Goal: Task Accomplishment & Management: Complete application form

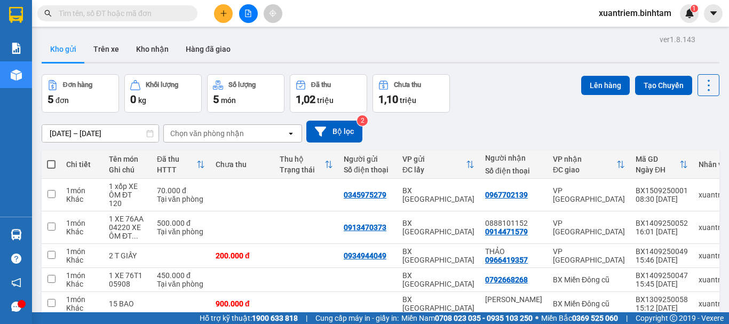
click at [224, 14] on icon "plus" at bounding box center [223, 13] width 1 height 6
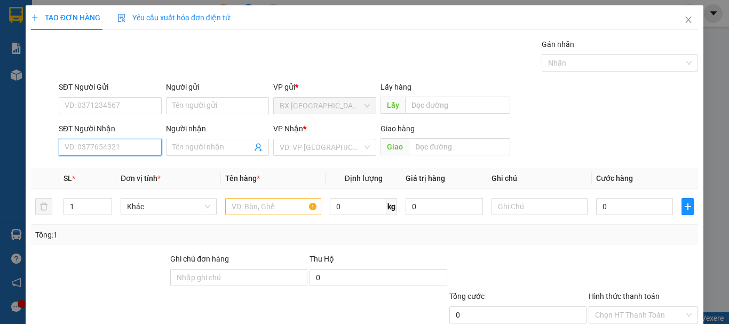
click at [128, 149] on input "SĐT Người Nhận" at bounding box center [110, 147] width 103 height 17
click at [134, 152] on input "0902465741" at bounding box center [110, 147] width 103 height 17
click at [128, 149] on input "0902465741" at bounding box center [110, 147] width 103 height 17
type input "0902465741"
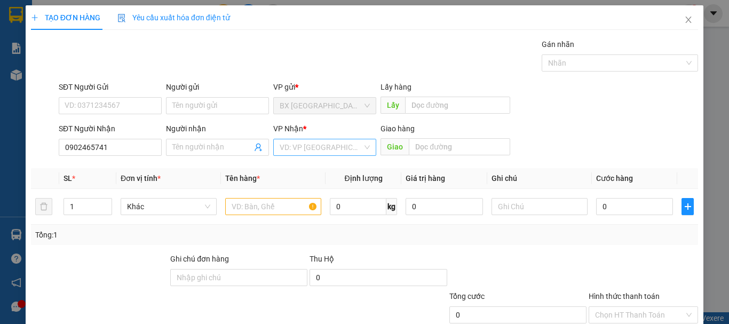
click at [341, 145] on input "search" at bounding box center [321, 147] width 83 height 16
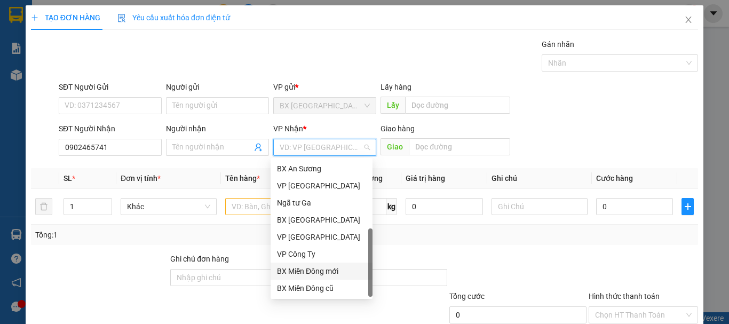
scroll to position [34, 0]
click at [310, 267] on div "Dọc đường" at bounding box center [321, 271] width 89 height 12
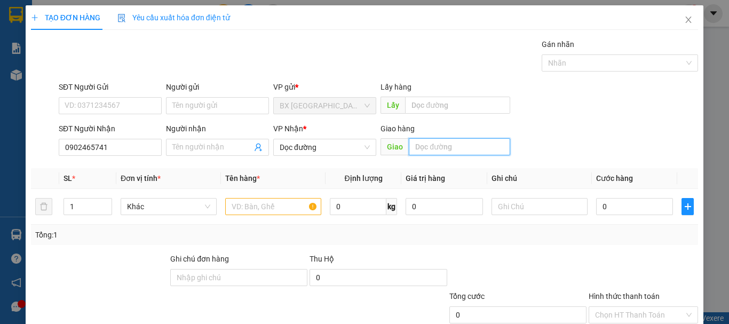
click at [446, 148] on input "text" at bounding box center [459, 146] width 101 height 17
type input "an sương"
click at [288, 208] on input "text" at bounding box center [273, 206] width 96 height 17
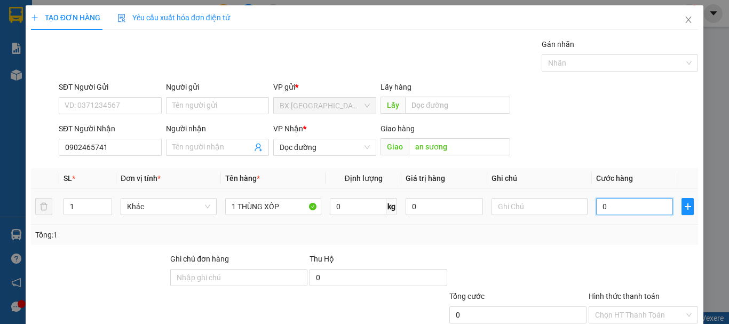
click at [644, 201] on input "0" at bounding box center [634, 206] width 77 height 17
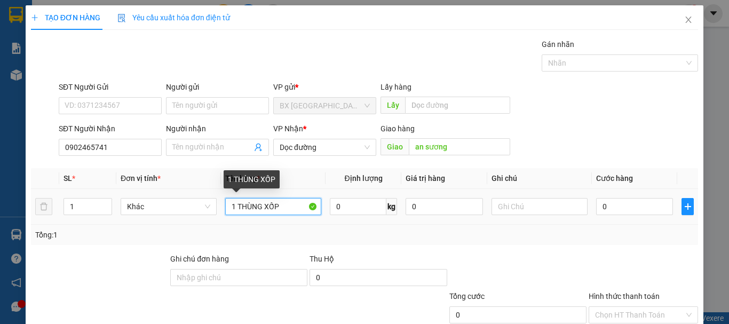
drag, startPoint x: 261, startPoint y: 206, endPoint x: 299, endPoint y: 215, distance: 39.5
click at [303, 214] on input "1 THÙNG XỐP" at bounding box center [273, 206] width 96 height 17
type input "1 THÙNGGIÂYS"
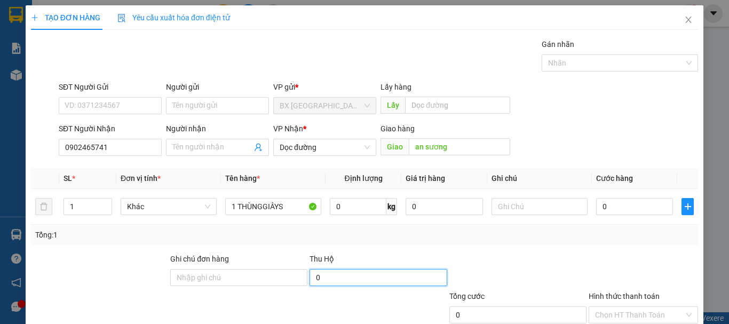
click at [430, 277] on input "0" at bounding box center [378, 277] width 137 height 17
type input "410.000"
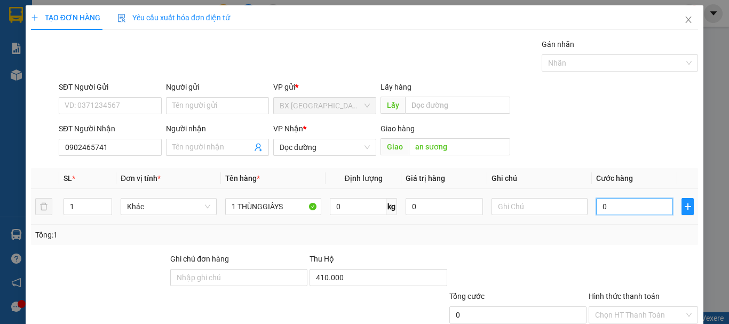
click at [604, 211] on input "0" at bounding box center [634, 206] width 77 height 17
type input "5"
type input "50"
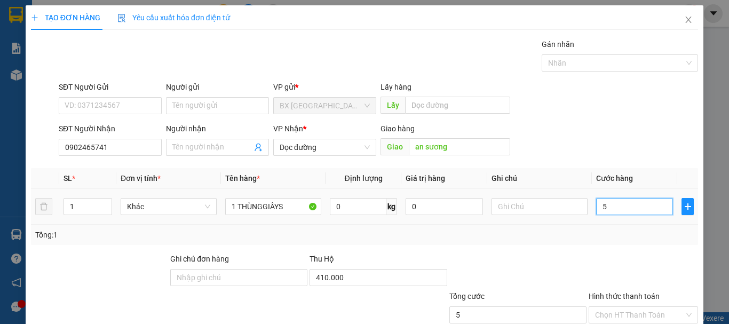
type input "50"
type input "500"
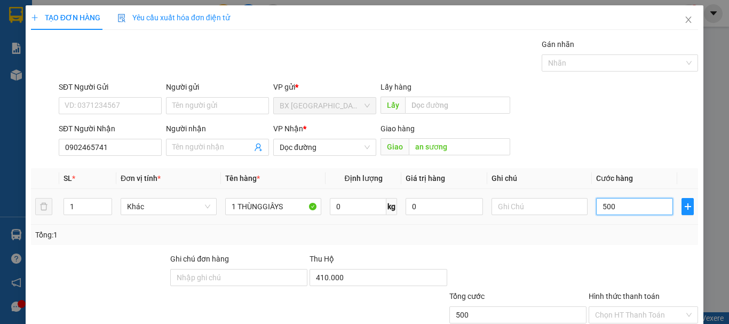
type input "5.000"
type input "50.000"
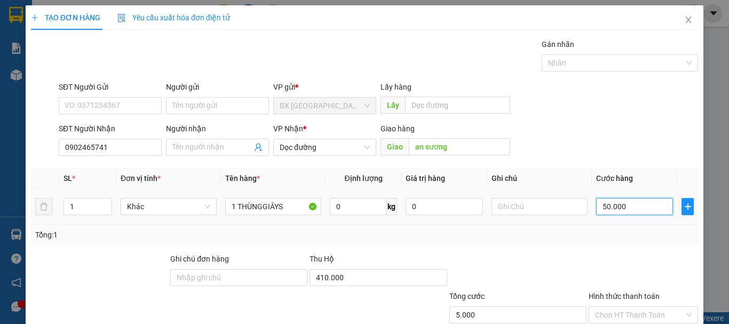
type input "50.000"
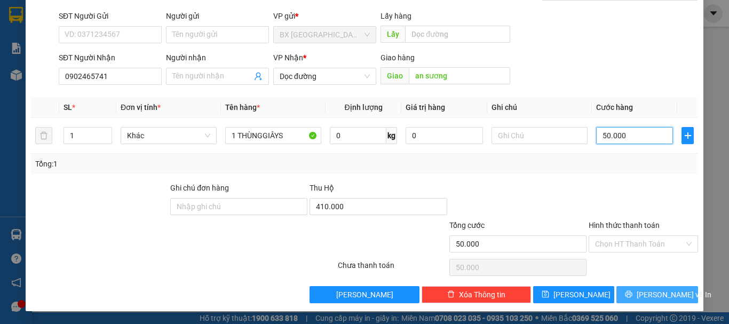
type input "50.000"
click at [628, 301] on button "Lưu và In" at bounding box center [658, 294] width 82 height 17
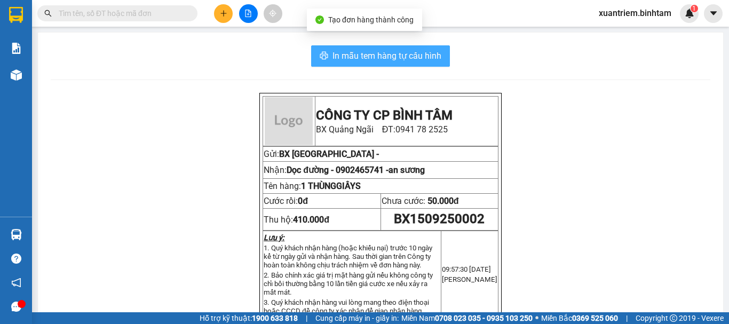
click at [408, 53] on span "In mẫu tem hàng tự cấu hình" at bounding box center [387, 55] width 109 height 13
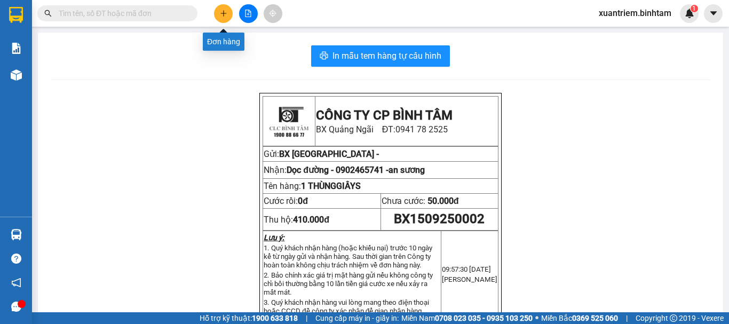
click at [217, 13] on button at bounding box center [223, 13] width 19 height 19
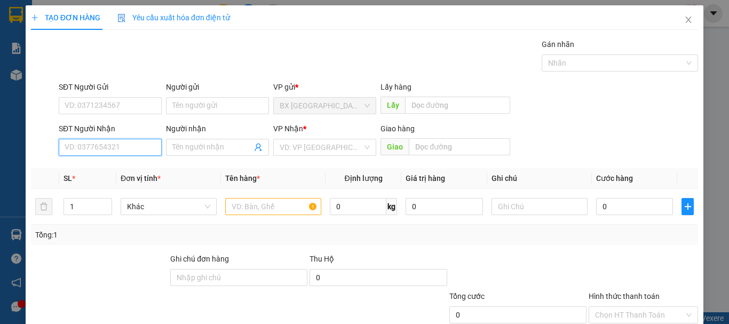
click at [116, 152] on input "SĐT Người Nhận" at bounding box center [110, 147] width 103 height 17
click at [684, 21] on icon "close" at bounding box center [688, 19] width 9 height 9
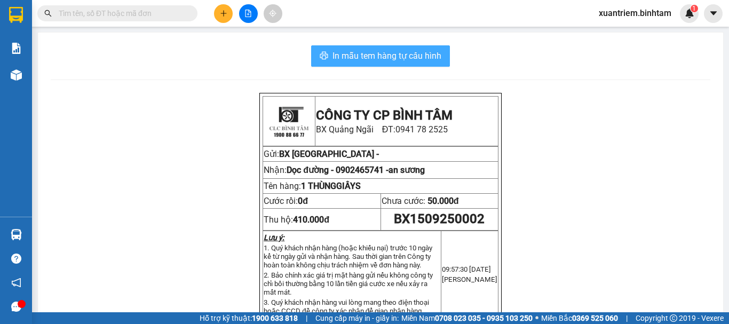
click at [435, 58] on span "In mẫu tem hàng tự cấu hình" at bounding box center [387, 55] width 109 height 13
drag, startPoint x: 81, startPoint y: 226, endPoint x: 138, endPoint y: 194, distance: 66.0
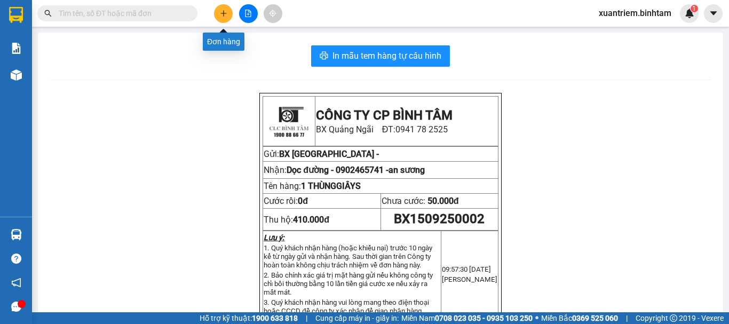
click at [222, 10] on icon "plus" at bounding box center [223, 13] width 7 height 7
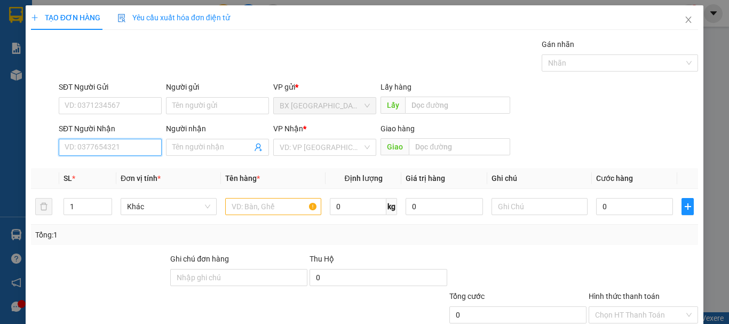
click at [109, 144] on input "SĐT Người Nhận" at bounding box center [110, 147] width 103 height 17
click at [78, 147] on input "096337827465" at bounding box center [110, 147] width 103 height 17
click at [78, 148] on input "09337827465" at bounding box center [110, 147] width 103 height 17
click at [119, 144] on input "0937827465" at bounding box center [110, 147] width 103 height 17
type input "0937827465"
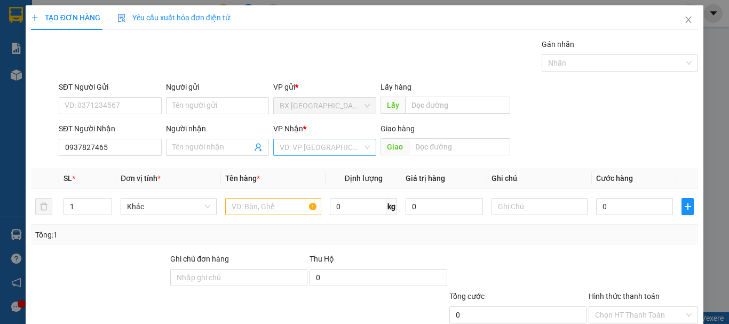
click at [291, 144] on input "search" at bounding box center [321, 147] width 83 height 16
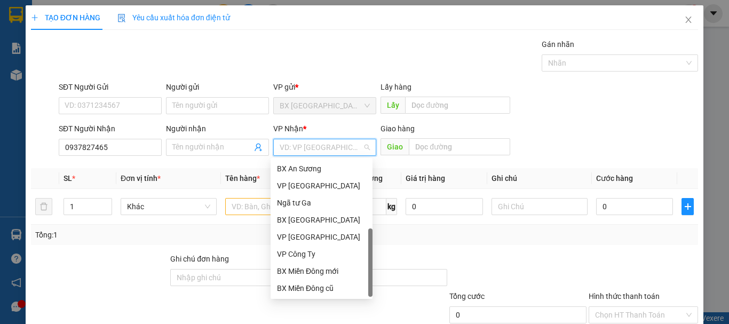
click at [303, 299] on div "Dọc đường" at bounding box center [321, 305] width 89 height 12
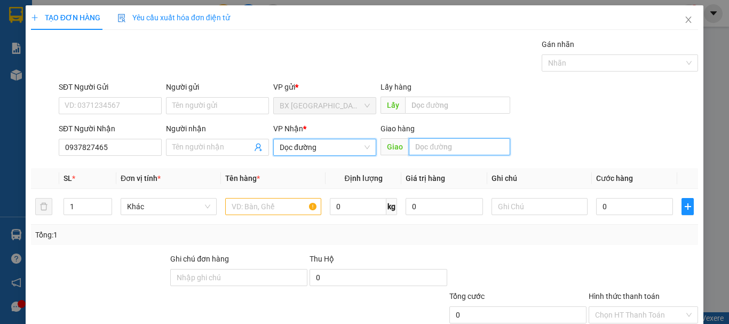
click at [464, 146] on input "text" at bounding box center [459, 146] width 101 height 17
type input "AN SƯƠNG"
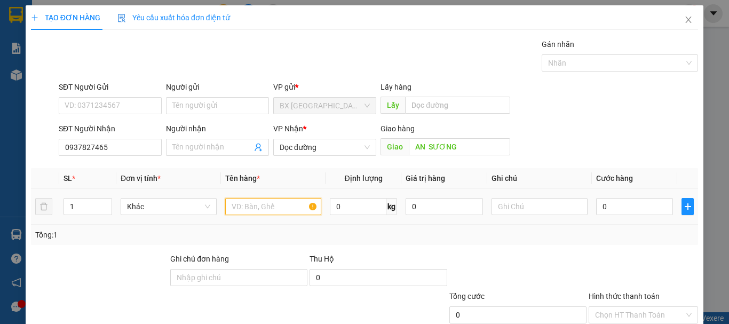
click at [280, 208] on input "text" at bounding box center [273, 206] width 96 height 17
type input "1 XỐP"
click at [616, 207] on input "0" at bounding box center [634, 206] width 77 height 17
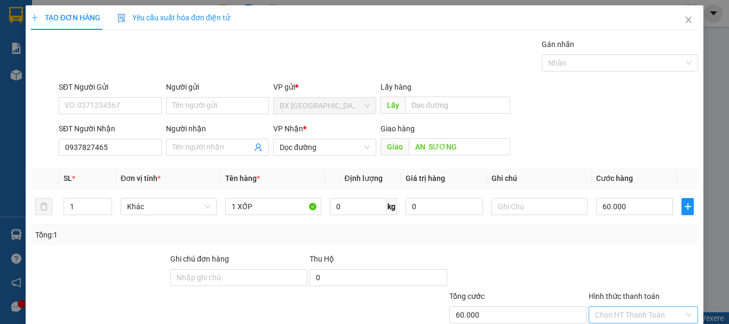
click at [617, 307] on input "Hình thức thanh toán" at bounding box center [639, 315] width 89 height 16
click at [624, 256] on div "Transit Pickup Surcharge Ids Transit Deliver Surcharge Ids Transit Deliver Surc…" at bounding box center [364, 206] width 667 height 336
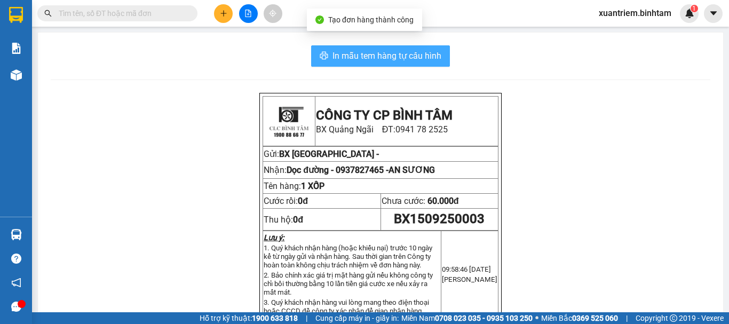
click at [362, 58] on span "In mẫu tem hàng tự cấu hình" at bounding box center [387, 55] width 109 height 13
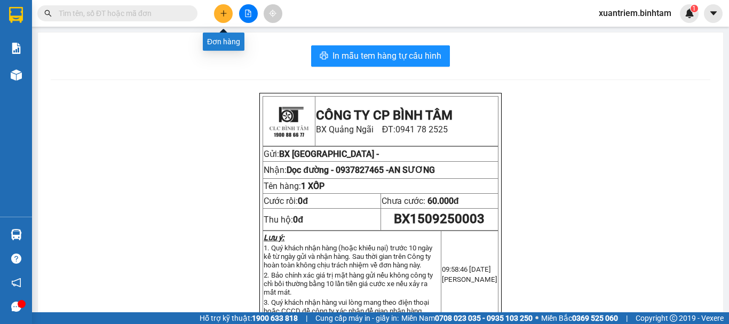
click at [221, 15] on icon "plus" at bounding box center [223, 13] width 7 height 7
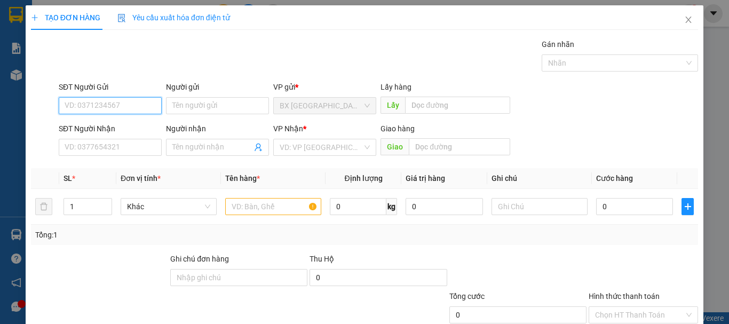
click at [93, 100] on input "SĐT Người Gửi" at bounding box center [110, 105] width 103 height 17
drag, startPoint x: 126, startPoint y: 118, endPoint x: 133, endPoint y: 114, distance: 8.4
click at [127, 118] on div "SĐT Người Gửi 09014091090 09014091090" at bounding box center [110, 99] width 103 height 37
click at [143, 106] on input "09014091090" at bounding box center [110, 105] width 103 height 17
click at [116, 106] on input "09014091090" at bounding box center [110, 105] width 103 height 17
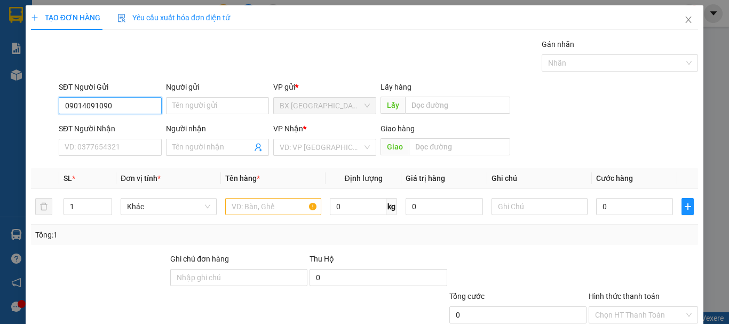
click at [77, 105] on input "09014091090" at bounding box center [110, 105] width 103 height 17
type input "0914091090"
click at [111, 126] on div "0914091090" at bounding box center [109, 127] width 89 height 12
type input "0944296464"
type input "0832370709"
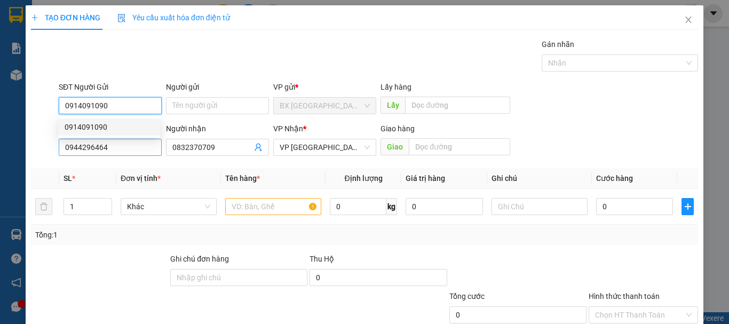
type input "100.000"
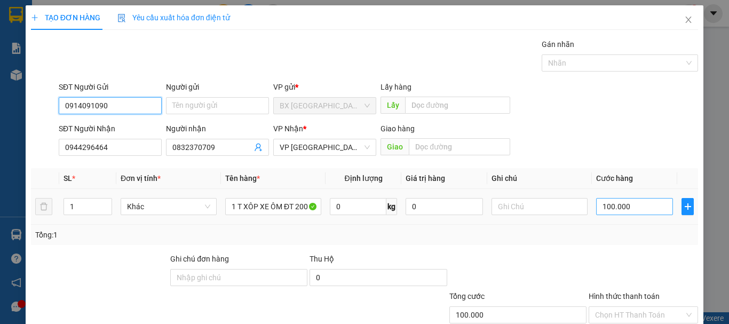
type input "0914091090"
click at [633, 208] on input "100.000" at bounding box center [634, 206] width 77 height 17
type input "8"
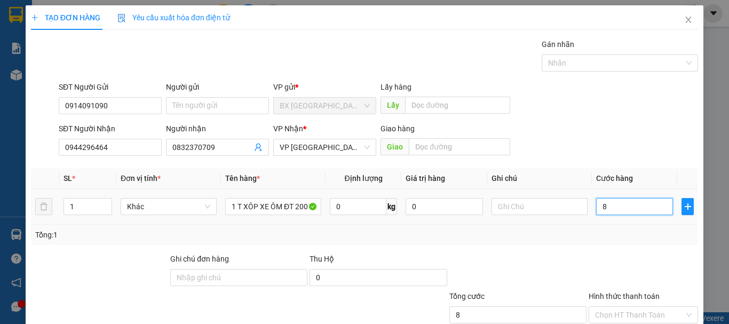
type input "80"
type input "800"
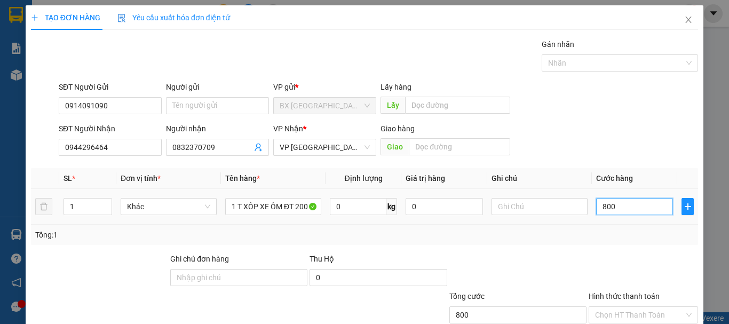
type input "8.000"
type input "80.000"
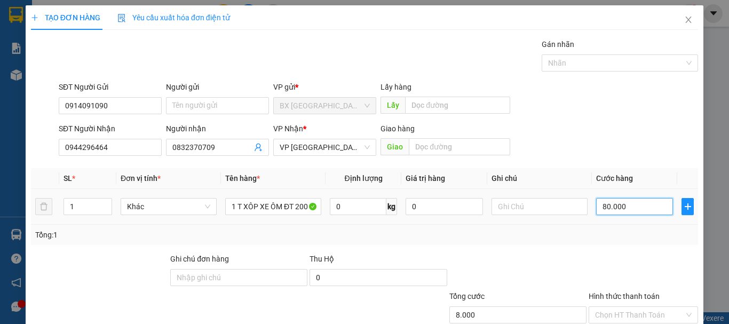
type input "80.000"
click at [632, 307] on input "Hình thức thanh toán" at bounding box center [639, 315] width 89 height 16
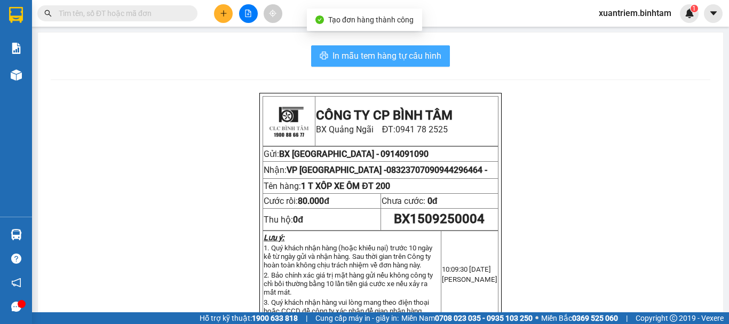
click at [368, 54] on span "In mẫu tem hàng tự cấu hình" at bounding box center [387, 55] width 109 height 13
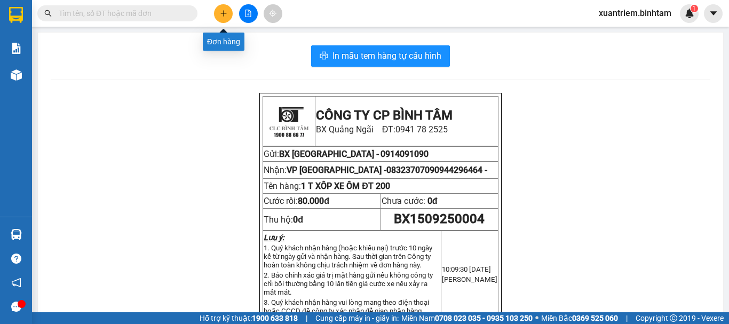
click at [223, 19] on button at bounding box center [223, 13] width 19 height 19
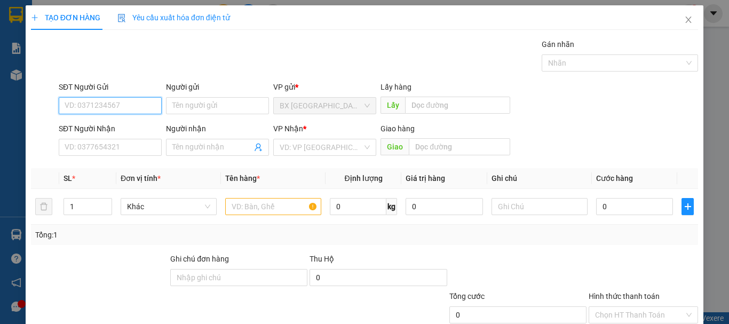
click at [149, 110] on input "SĐT Người Gửi" at bounding box center [110, 105] width 103 height 17
click at [123, 106] on input "SĐT Người Gửi" at bounding box center [110, 105] width 103 height 17
click at [125, 106] on input "0905674811" at bounding box center [110, 105] width 103 height 17
click at [120, 109] on input "0905674811" at bounding box center [110, 105] width 103 height 17
type input "0905674811"
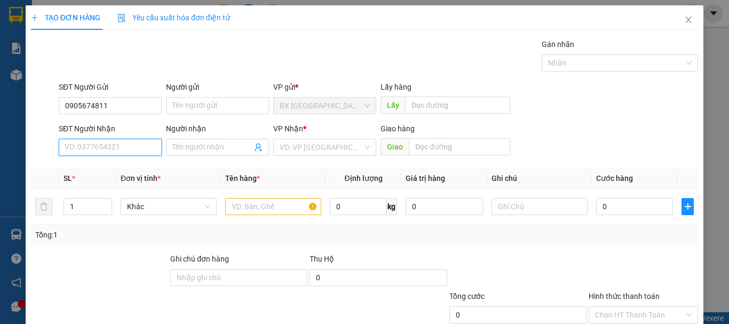
click at [106, 146] on input "SĐT Người Nhận" at bounding box center [110, 147] width 103 height 17
type input "0944870207"
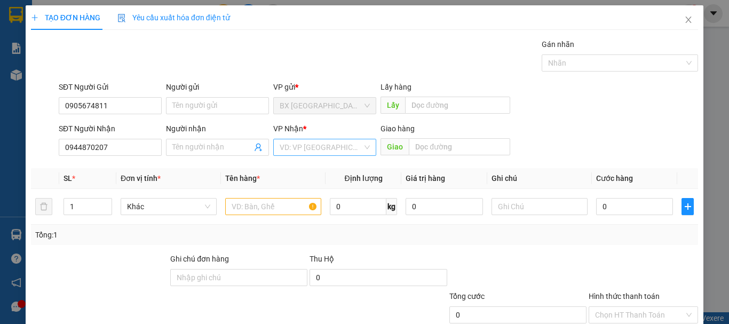
click at [319, 148] on input "search" at bounding box center [321, 147] width 83 height 16
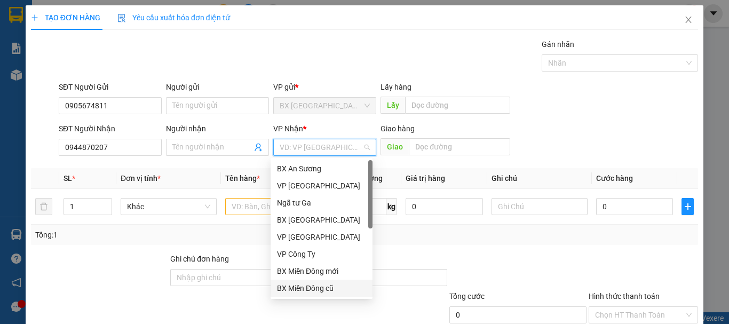
click at [317, 289] on div "BX Miền Đông cũ" at bounding box center [321, 288] width 89 height 12
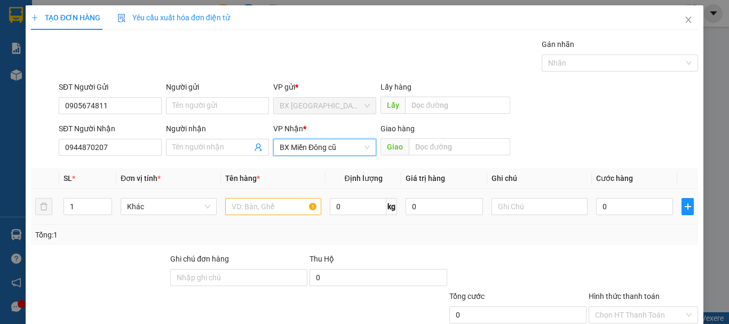
click at [267, 196] on div at bounding box center [273, 206] width 96 height 21
click at [268, 198] on input "text" at bounding box center [273, 206] width 96 height 17
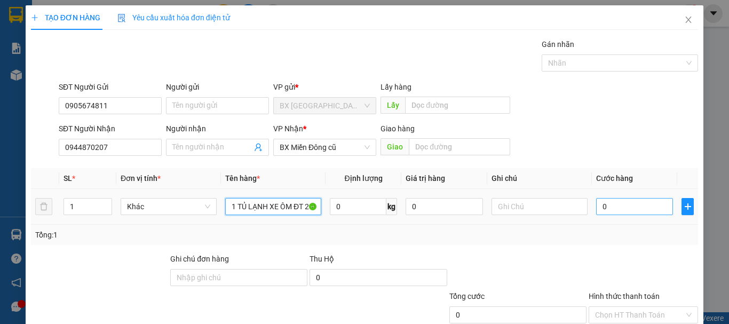
type input "1 TỦ LẠNH XE ÔM ĐT 200"
type input "2"
type input "25"
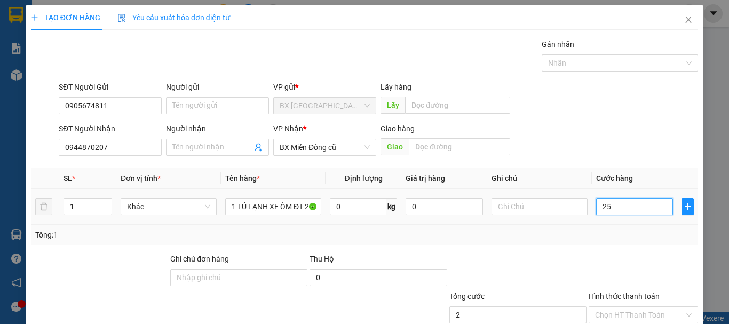
type input "25"
type input "250"
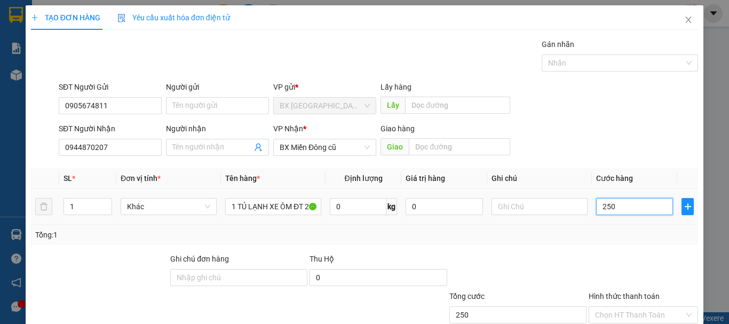
type input "2.500"
type input "25.000"
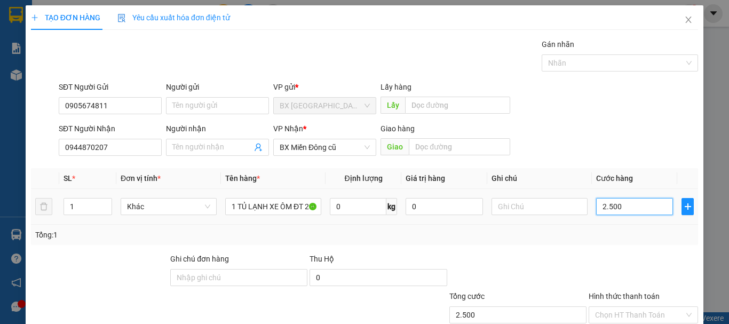
type input "25.000"
type input "250.000"
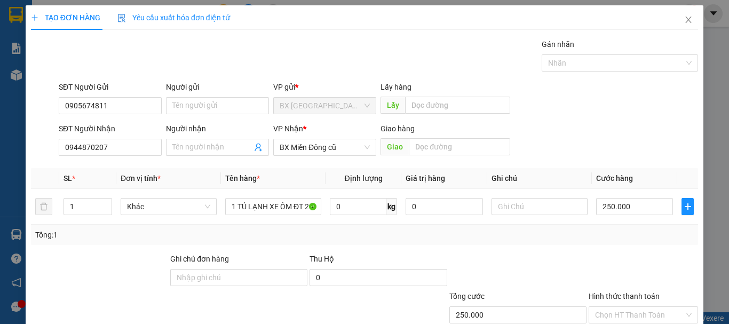
click at [656, 179] on div "Transit Pickup Surcharge Ids Transit Deliver Surcharge Ids Transit Deliver Surc…" at bounding box center [364, 206] width 667 height 336
click at [622, 307] on input "Hình thức thanh toán" at bounding box center [639, 315] width 89 height 16
type input "0"
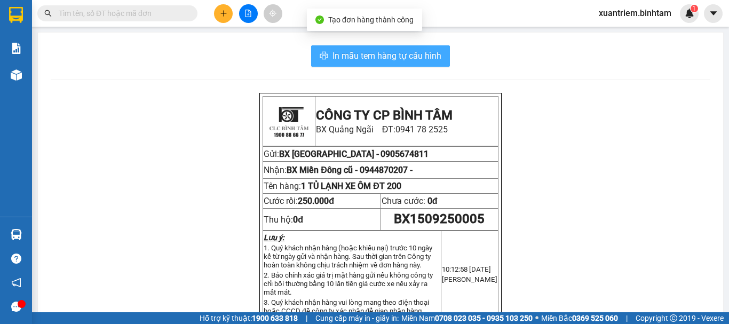
click at [359, 52] on span "In mẫu tem hàng tự cấu hình" at bounding box center [387, 55] width 109 height 13
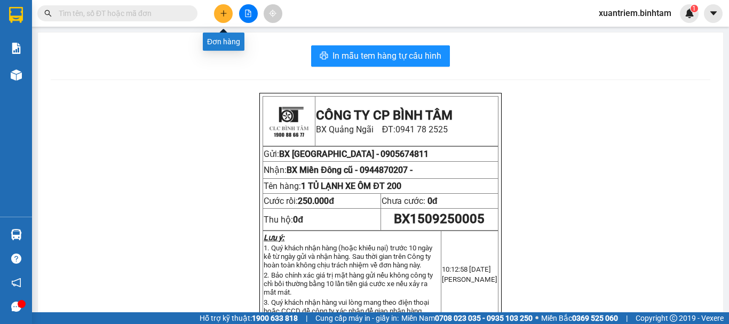
click at [220, 11] on icon "plus" at bounding box center [223, 13] width 7 height 7
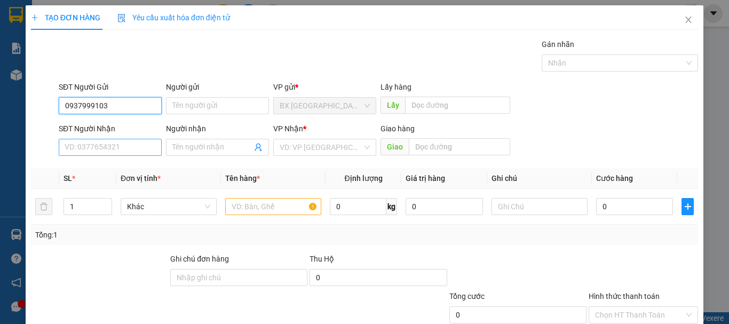
type input "0937999103"
click at [107, 145] on input "SĐT Người Nhận" at bounding box center [110, 147] width 103 height 17
click at [72, 148] on input "0733" at bounding box center [110, 147] width 103 height 17
click at [91, 146] on input "07733" at bounding box center [110, 147] width 103 height 17
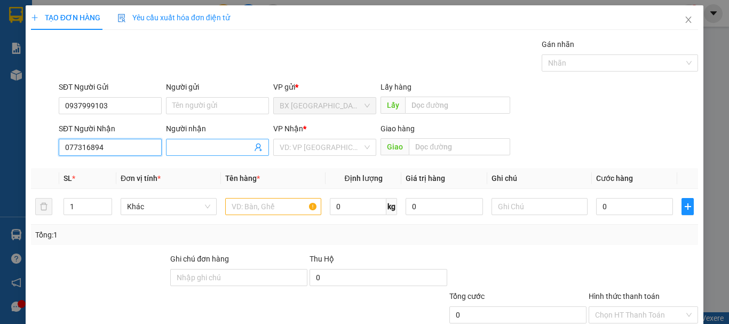
type input "077316894"
click at [236, 149] on input "Người nhận" at bounding box center [212, 147] width 80 height 12
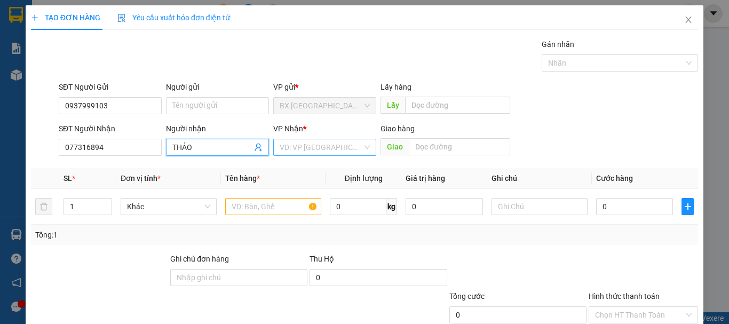
click at [276, 152] on div "VD: VP Sài Gòn" at bounding box center [324, 147] width 103 height 17
type input "THẢO"
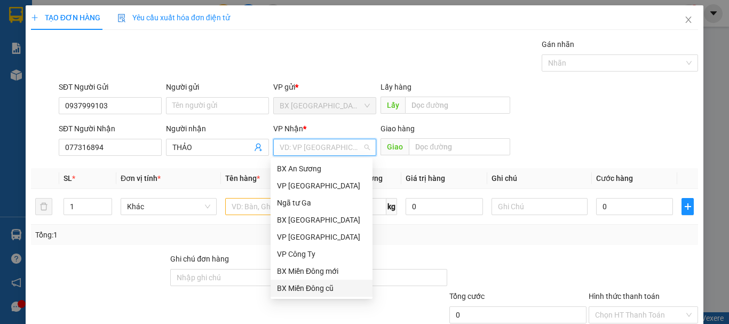
click at [305, 290] on div "BX Miền Đông cũ" at bounding box center [321, 288] width 89 height 12
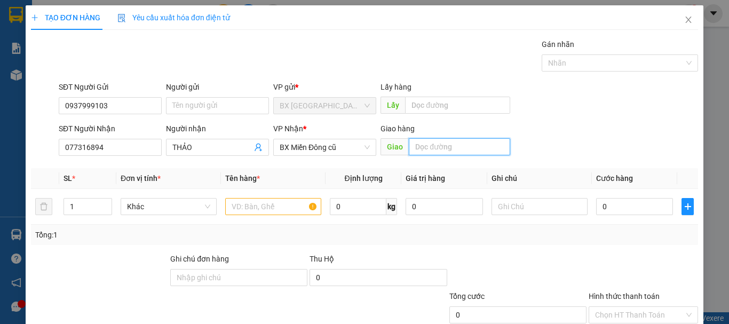
click at [411, 143] on input "text" at bounding box center [459, 146] width 101 height 17
click at [620, 202] on input "0" at bounding box center [634, 206] width 77 height 17
type input "1"
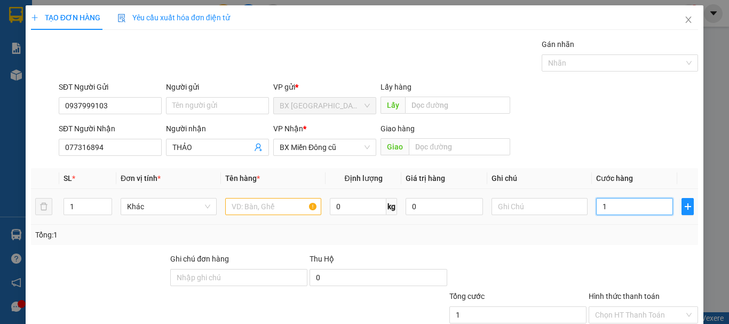
type input "16"
type input "160"
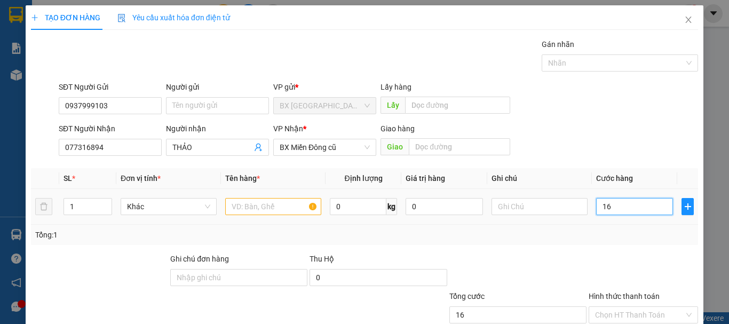
type input "160"
type input "1.600"
type input "16.000"
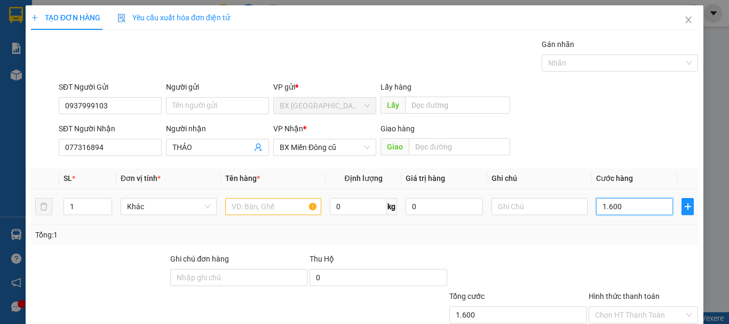
type input "16.000"
type input "160.000"
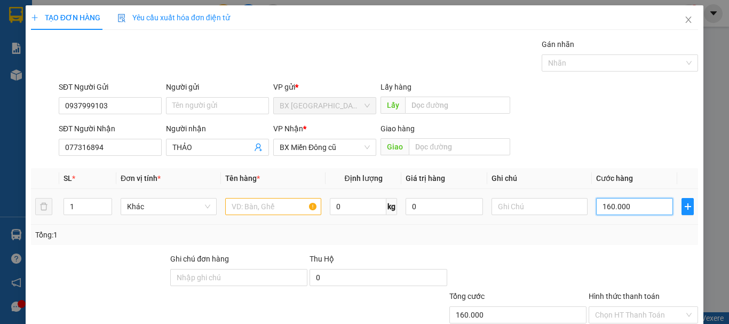
type input "160.000"
click at [252, 214] on input "text" at bounding box center [273, 206] width 96 height 17
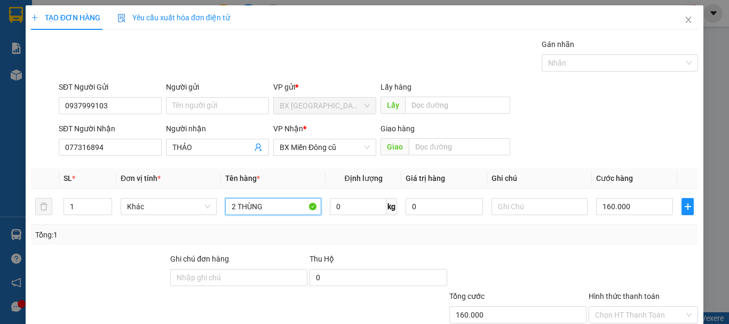
type input "2 THÙNG"
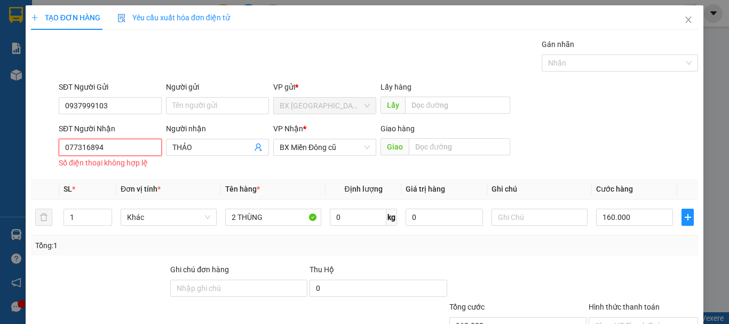
click at [89, 139] on input "077316894" at bounding box center [110, 147] width 103 height 17
type input "0773164894"
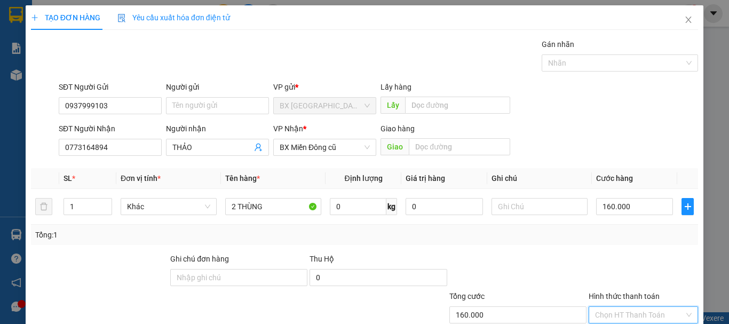
click at [630, 307] on input "Hình thức thanh toán" at bounding box center [639, 315] width 89 height 16
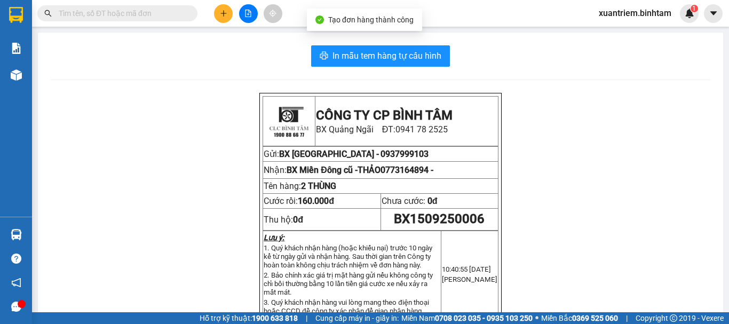
click at [382, 41] on div "In mẫu tem hàng tự cấu hình CÔNG TY CP BÌNH TÂM BX Quảng Ngãi ĐT: 0941 78 2525 …" at bounding box center [380, 316] width 685 height 566
click at [380, 53] on span "In mẫu tem hàng tự cấu hình" at bounding box center [387, 55] width 109 height 13
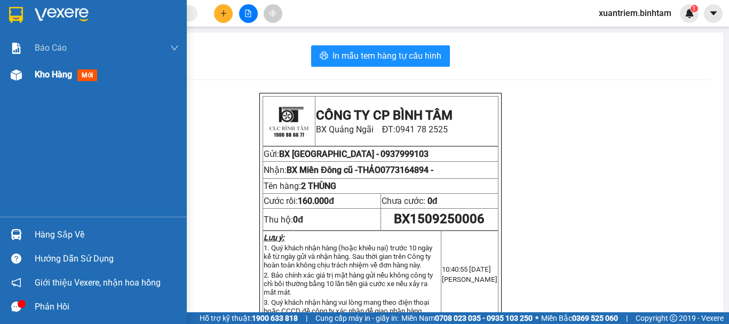
click at [66, 76] on span "Kho hàng" at bounding box center [53, 74] width 37 height 10
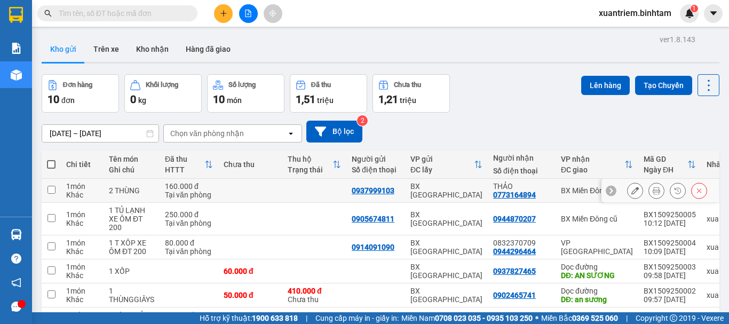
click at [629, 182] on button at bounding box center [635, 191] width 15 height 19
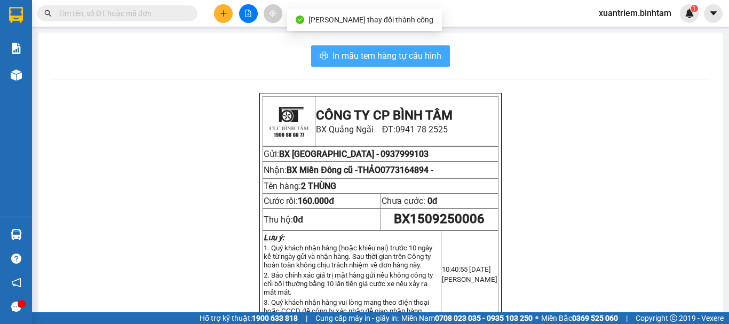
click at [395, 62] on span "In mẫu tem hàng tự cấu hình" at bounding box center [387, 55] width 109 height 13
